Goal: Transaction & Acquisition: Purchase product/service

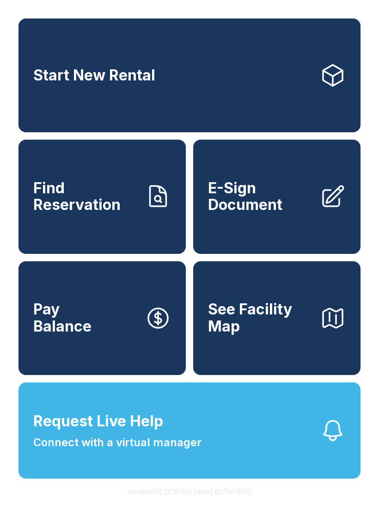
click at [274, 332] on span "See Facility Map" at bounding box center [260, 318] width 105 height 34
click at [43, 333] on span "Pay Balance" at bounding box center [62, 318] width 58 height 34
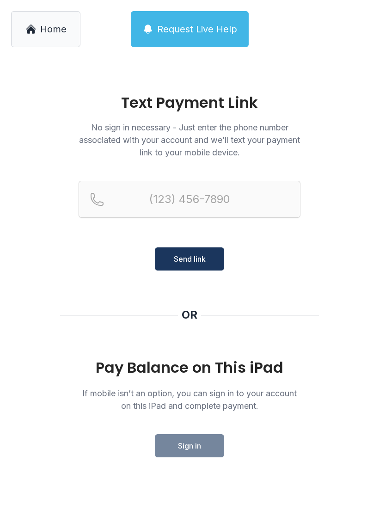
click at [43, 27] on span "Home" at bounding box center [53, 29] width 26 height 13
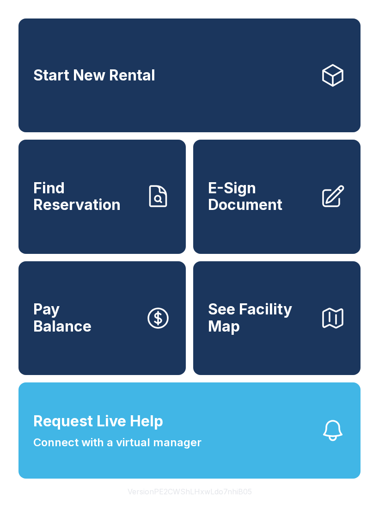
click at [56, 214] on span "Find Reservation" at bounding box center [85, 197] width 105 height 34
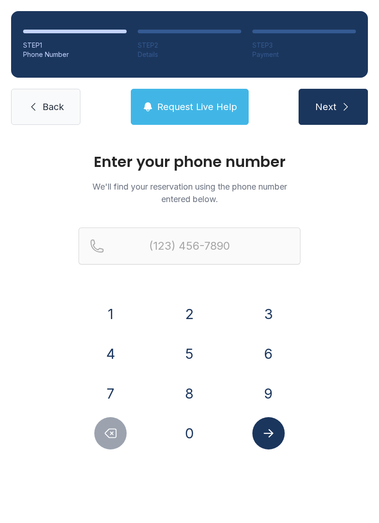
click at [357, 119] on button "Next" at bounding box center [333, 107] width 69 height 36
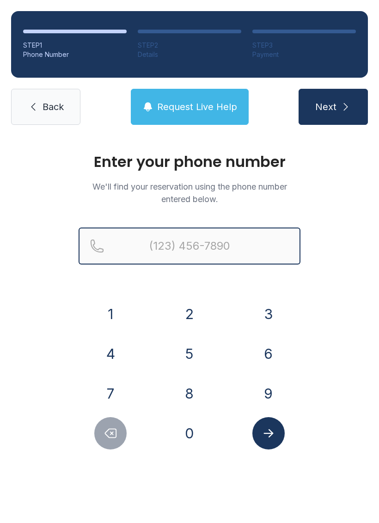
type input "("
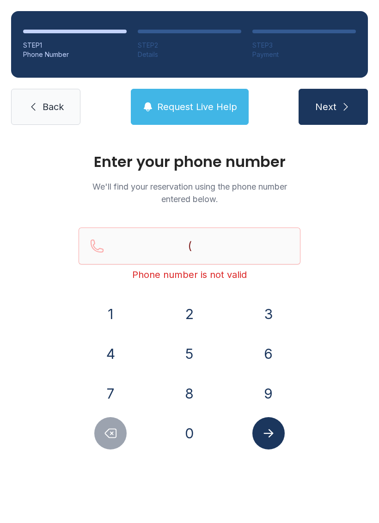
click at [46, 96] on link "Back" at bounding box center [45, 107] width 69 height 36
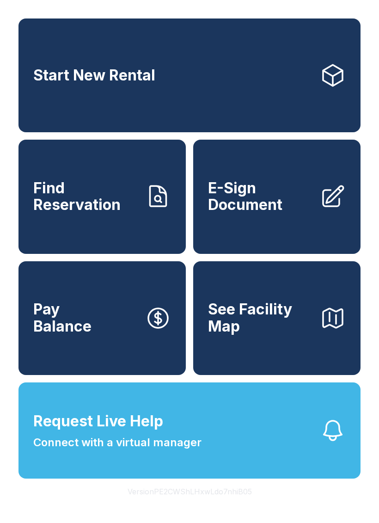
click at [275, 214] on span "E-Sign Document" at bounding box center [260, 197] width 105 height 34
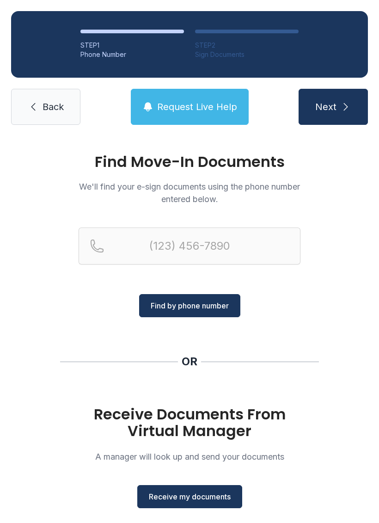
click at [340, 105] on button "Next" at bounding box center [333, 107] width 69 height 36
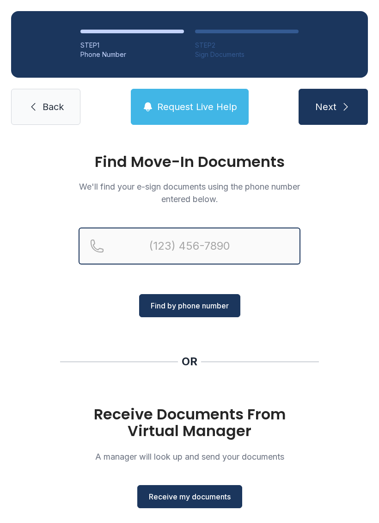
type input "("
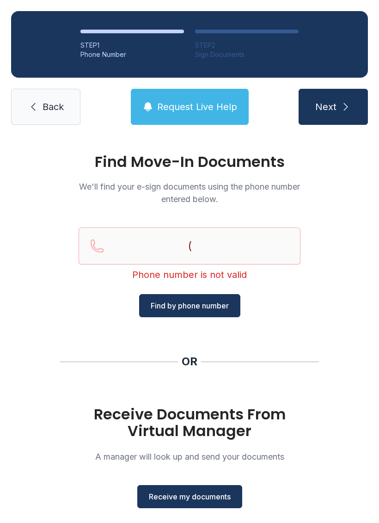
click at [54, 96] on link "Back" at bounding box center [45, 107] width 69 height 36
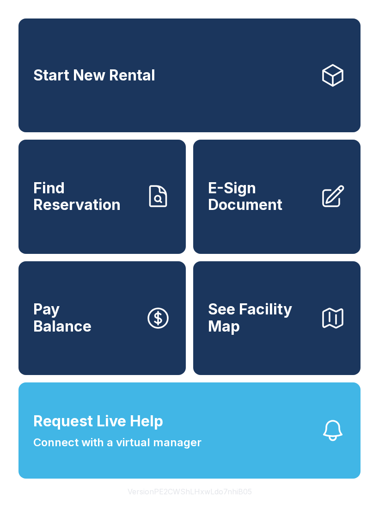
click at [185, 105] on link "Start New Rental" at bounding box center [190, 76] width 342 height 114
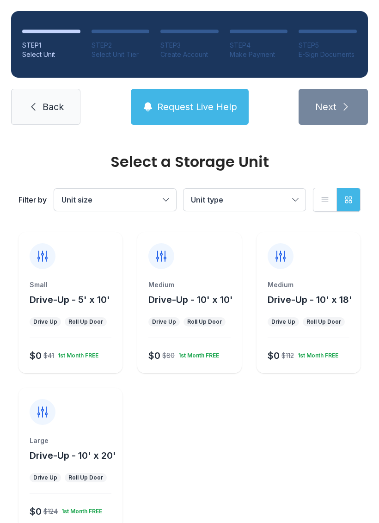
click at [71, 429] on div "Large Drive-Up - 10' x 20' Drive Up Roll Up Door $0 $124 1st Month FREE" at bounding box center [71, 458] width 104 height 141
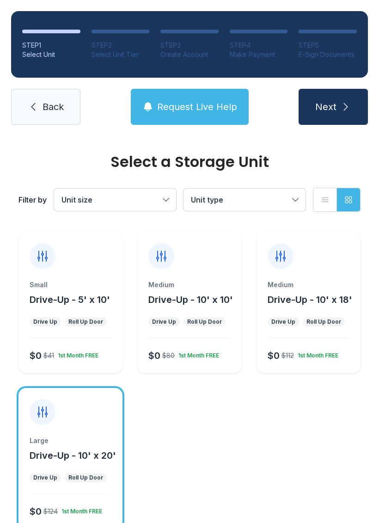
click at [341, 105] on icon "submit" at bounding box center [346, 106] width 11 height 11
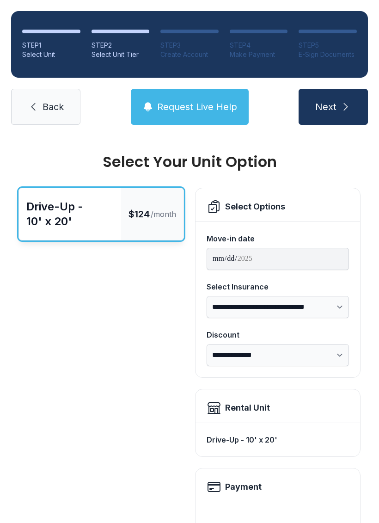
click at [352, 104] on button "Next" at bounding box center [333, 107] width 69 height 36
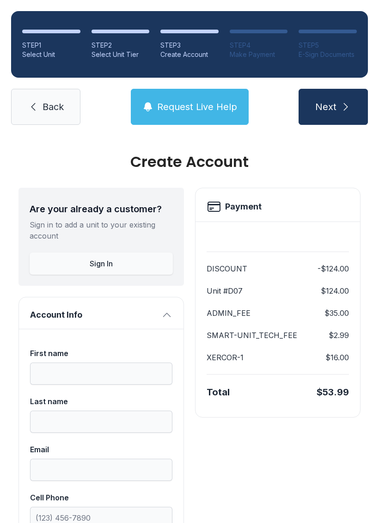
click at [349, 93] on button "Next" at bounding box center [333, 107] width 69 height 36
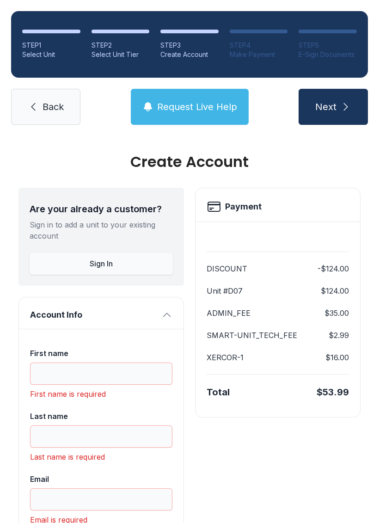
click at [36, 101] on icon at bounding box center [33, 106] width 11 height 11
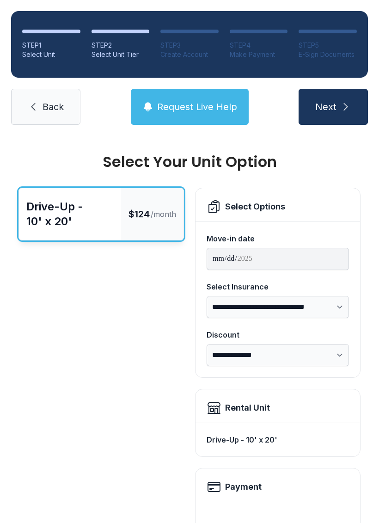
click at [28, 105] on icon at bounding box center [33, 106] width 11 height 11
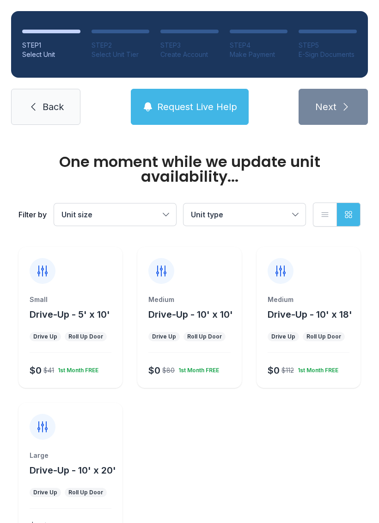
click at [26, 108] on link "Back" at bounding box center [45, 107] width 69 height 36
